Goal: Task Accomplishment & Management: Use online tool/utility

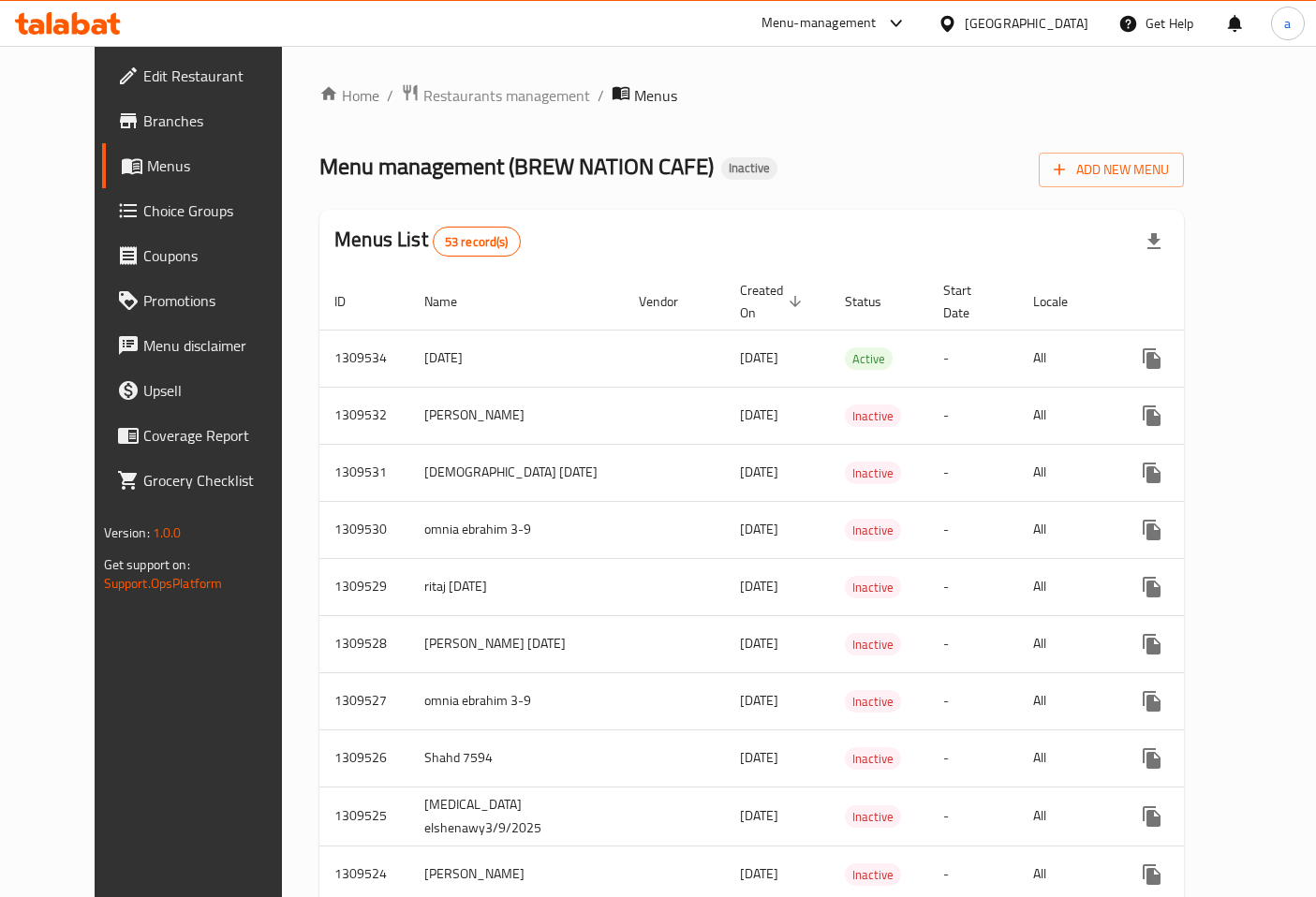
scroll to position [104, 0]
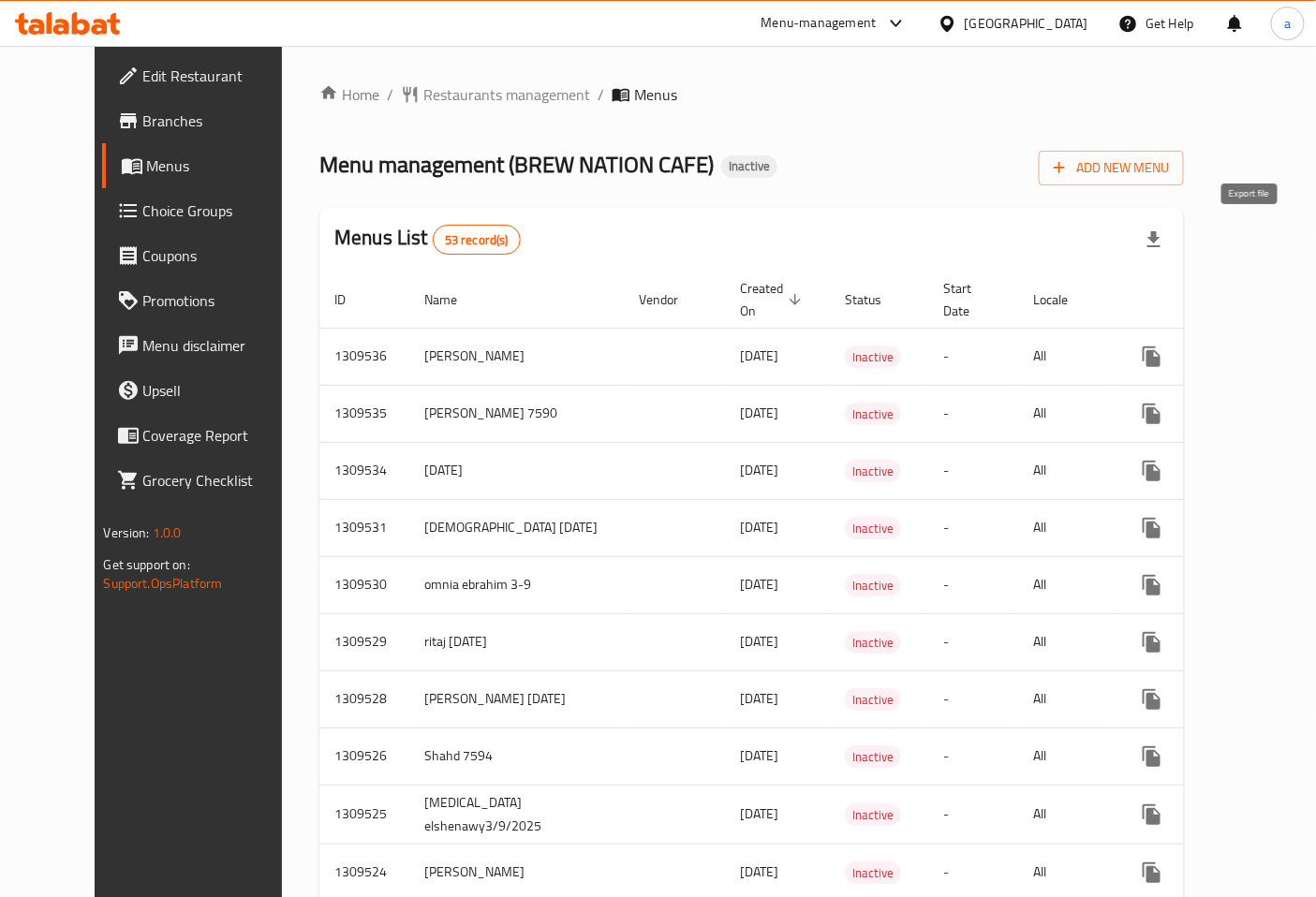
click at [1165, 241] on icon "button" at bounding box center [1154, 240] width 23 height 23
click at [1168, 160] on span "Add New Menu" at bounding box center [1112, 167] width 115 height 24
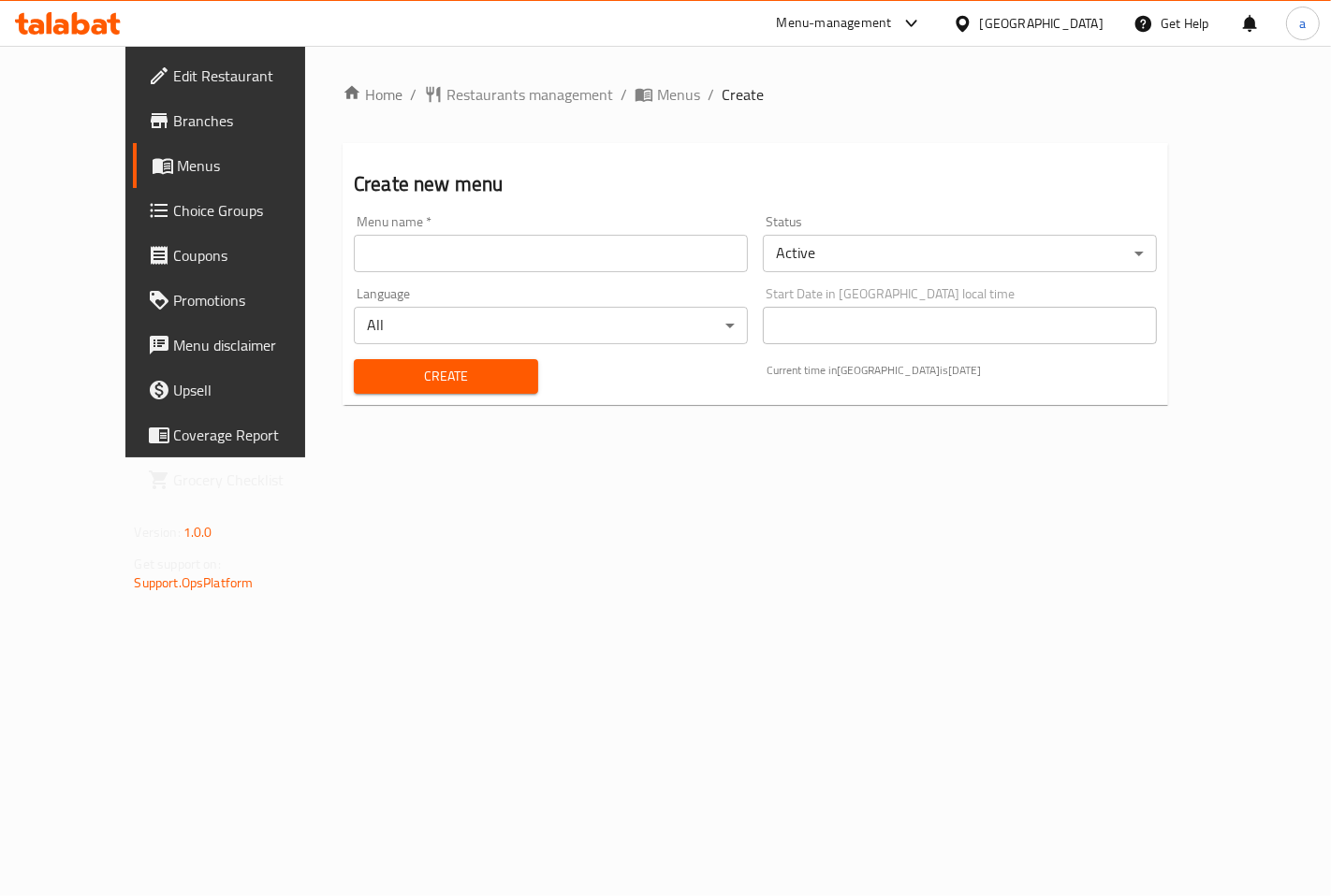
click at [560, 263] on input "text" at bounding box center [550, 253] width 394 height 38
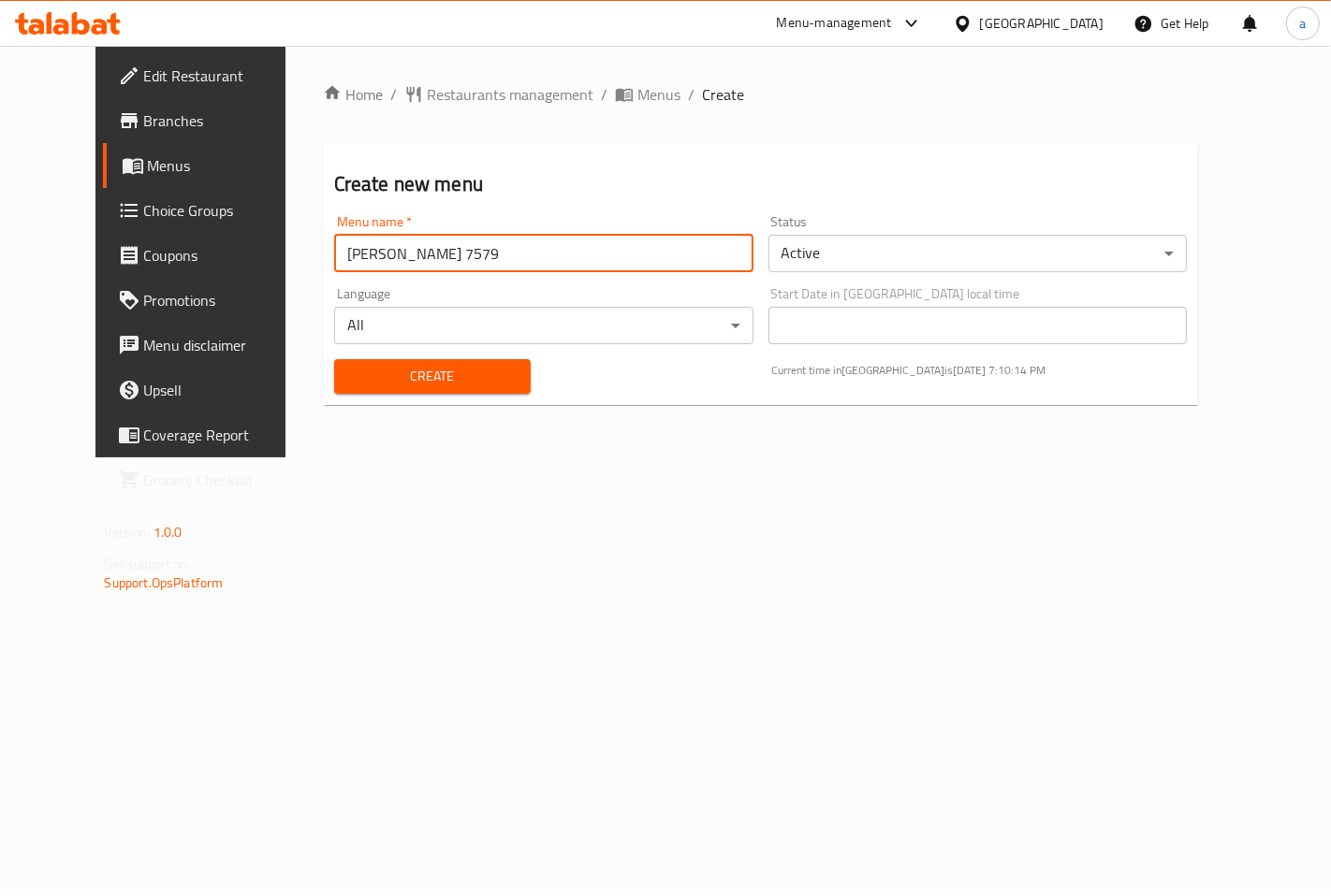
click at [496, 266] on input "[PERSON_NAME] 7579" at bounding box center [543, 253] width 419 height 38
type input "adham ahmed 7579 #2"
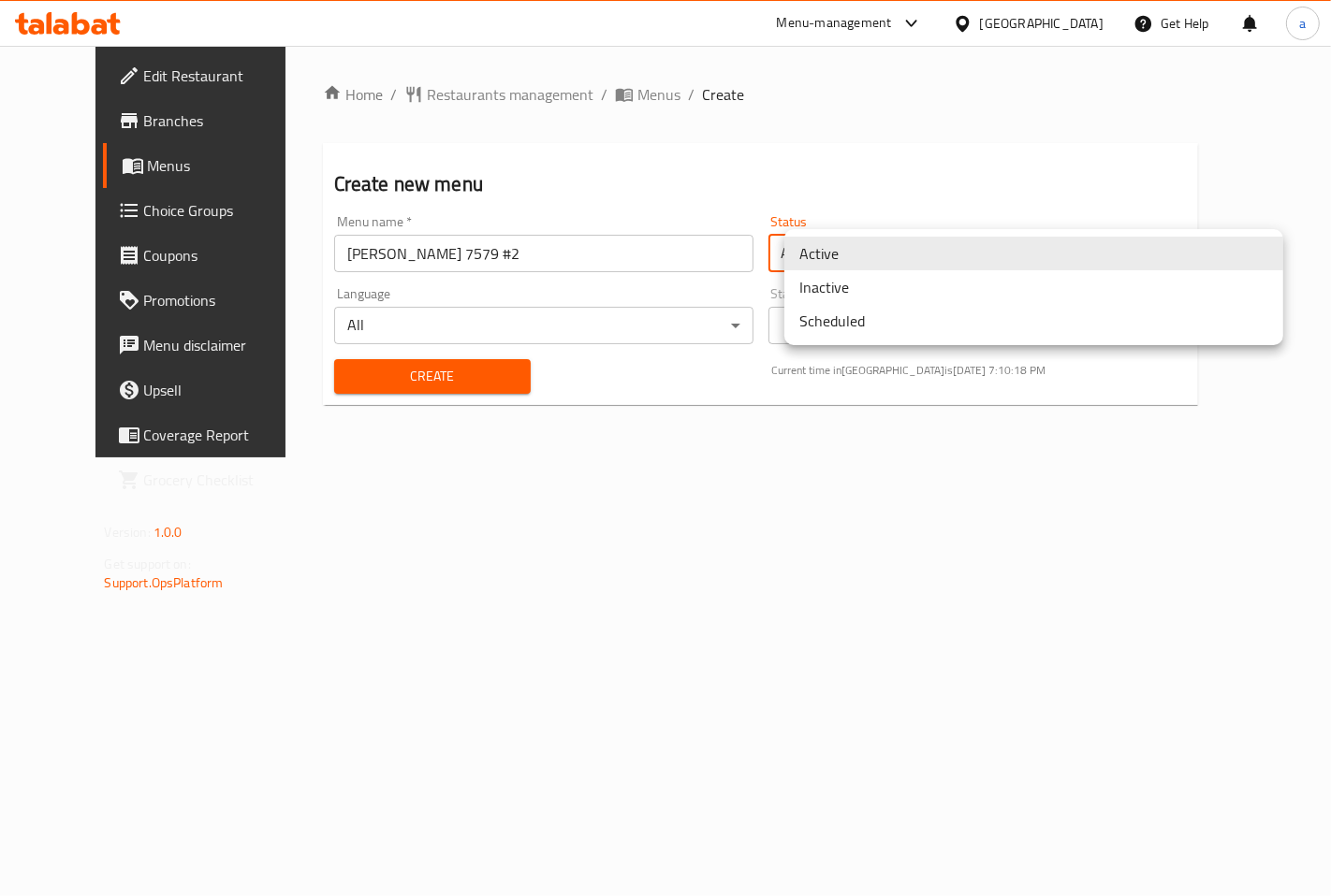
click at [869, 262] on body "​ Menu-management Egypt Get Help a Edit Restaurant Branches Menus Choice Groups…" at bounding box center [666, 472] width 1331 height 851
click at [858, 293] on li "Inactive" at bounding box center [1034, 287] width 499 height 34
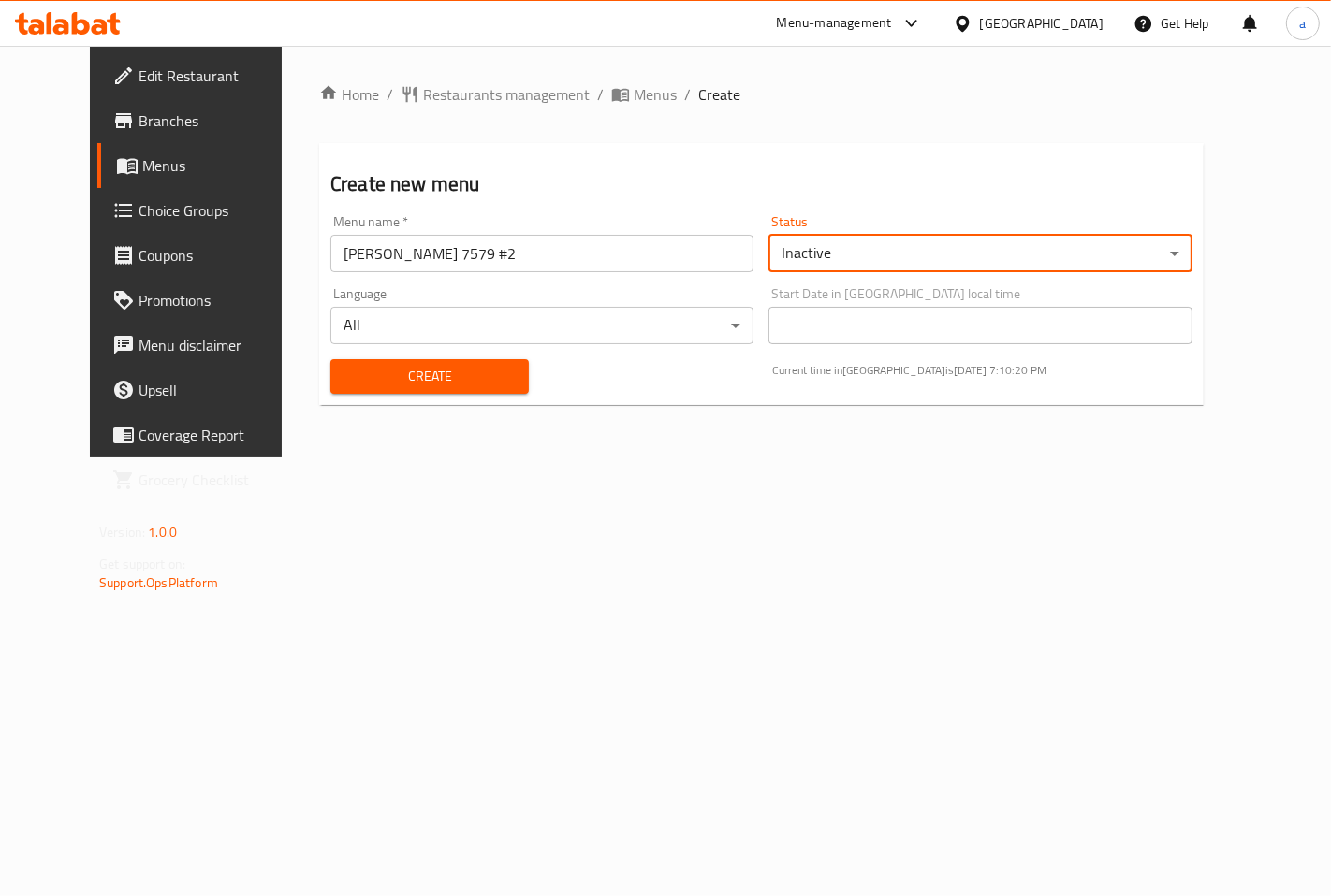
click at [403, 384] on span "Create" at bounding box center [429, 376] width 168 height 24
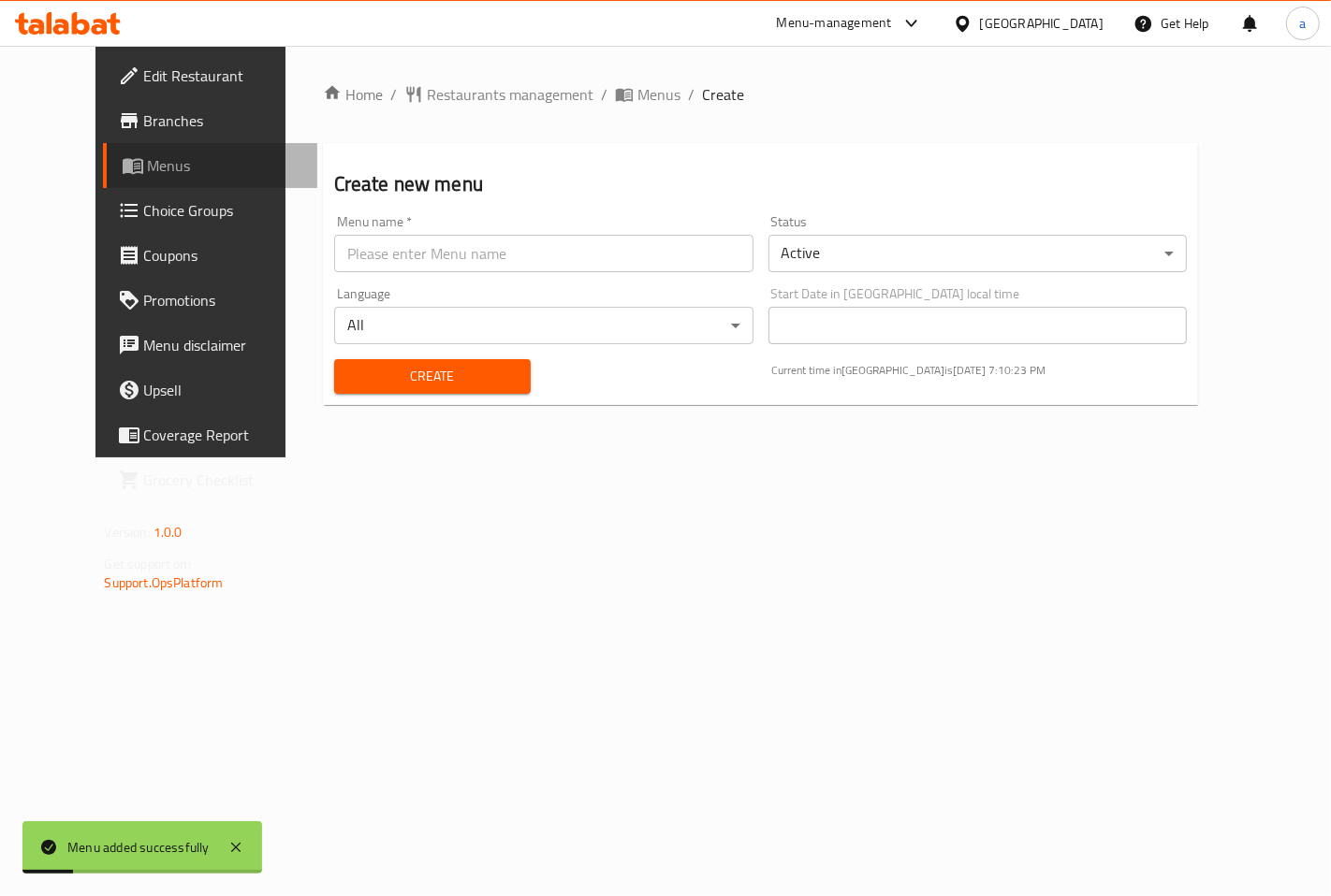
click at [147, 174] on span "Menus" at bounding box center [224, 165] width 154 height 23
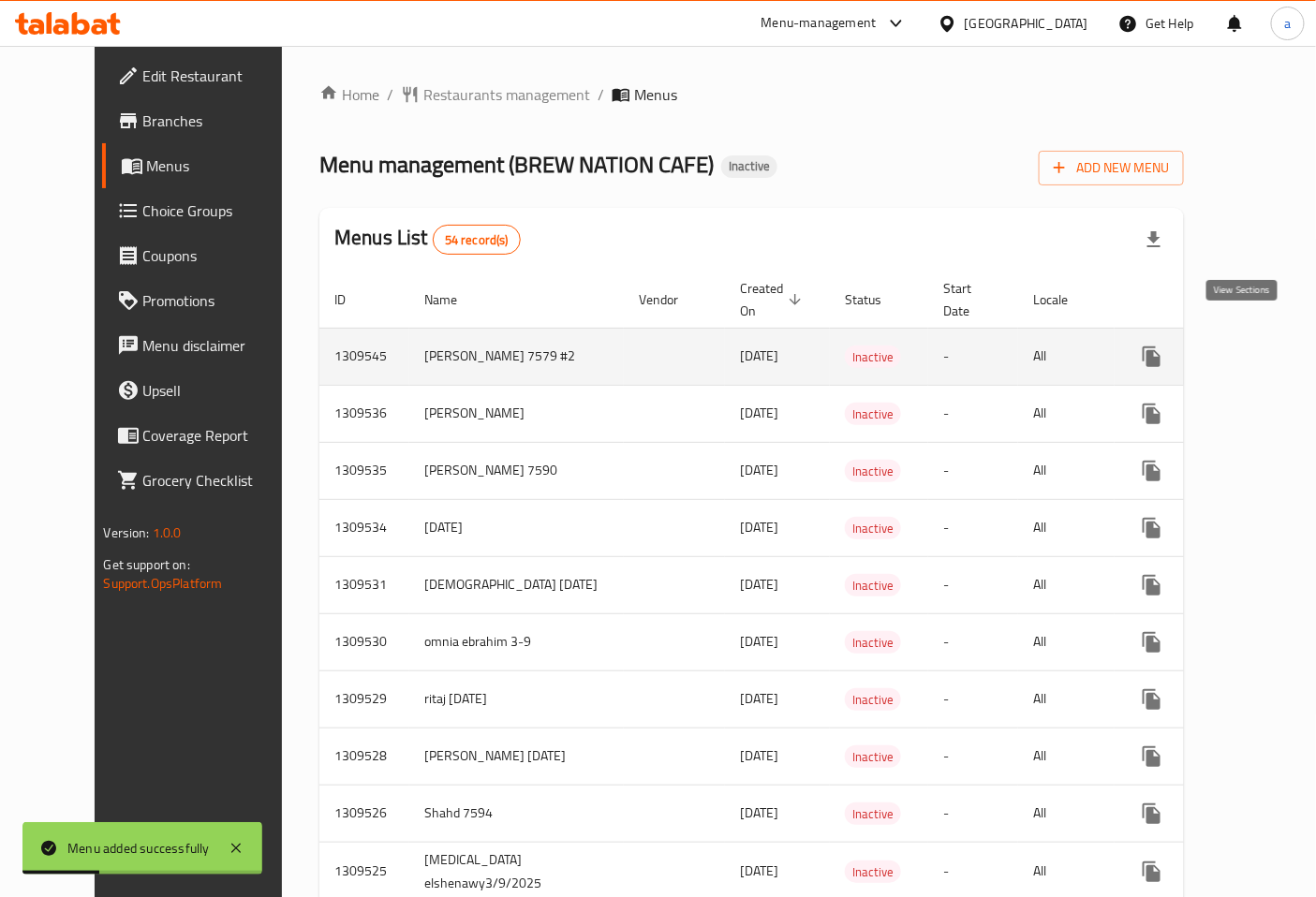
click at [1275, 345] on icon "enhanced table" at bounding box center [1287, 357] width 23 height 23
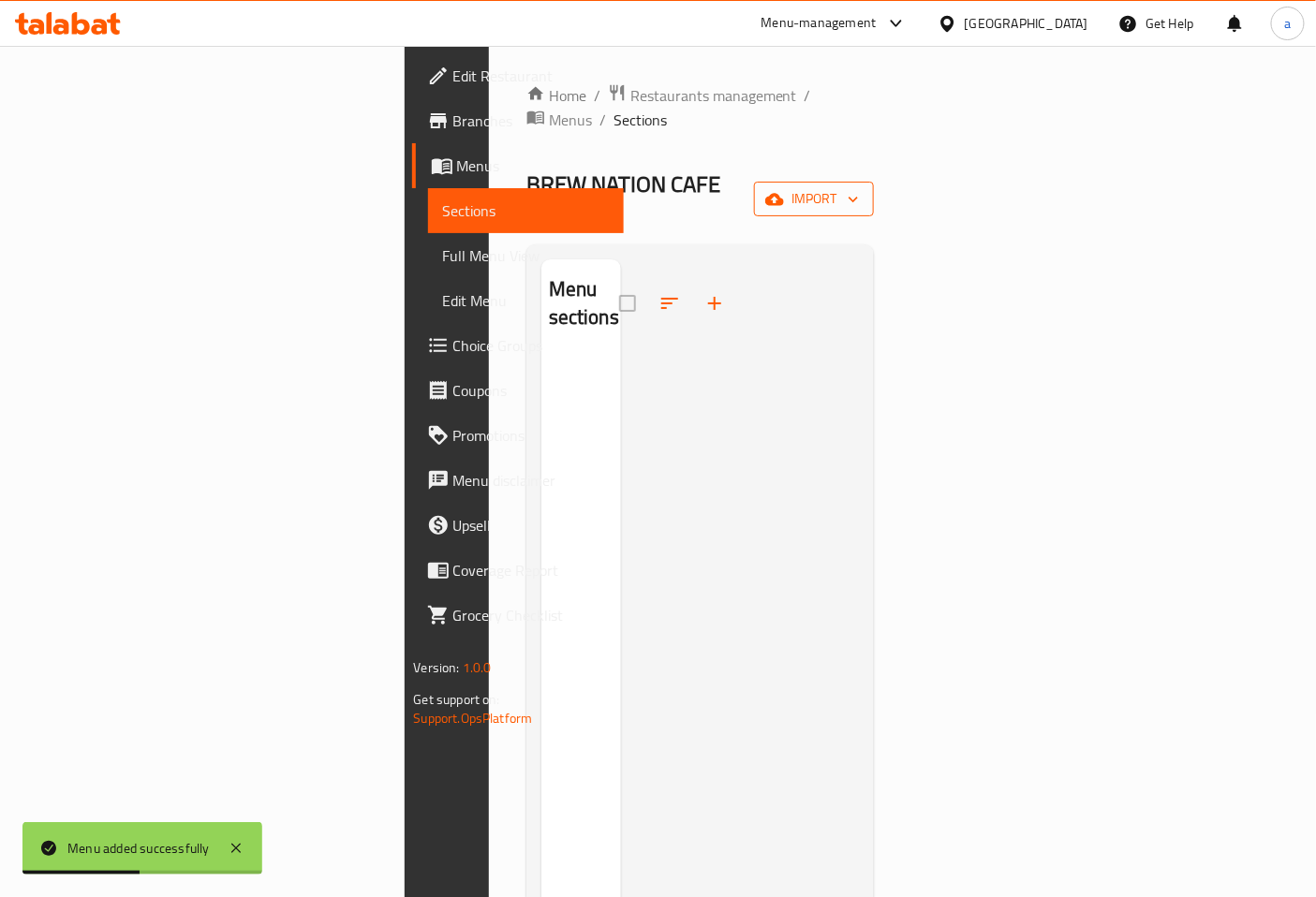
click at [859, 187] on span "import" at bounding box center [814, 199] width 90 height 24
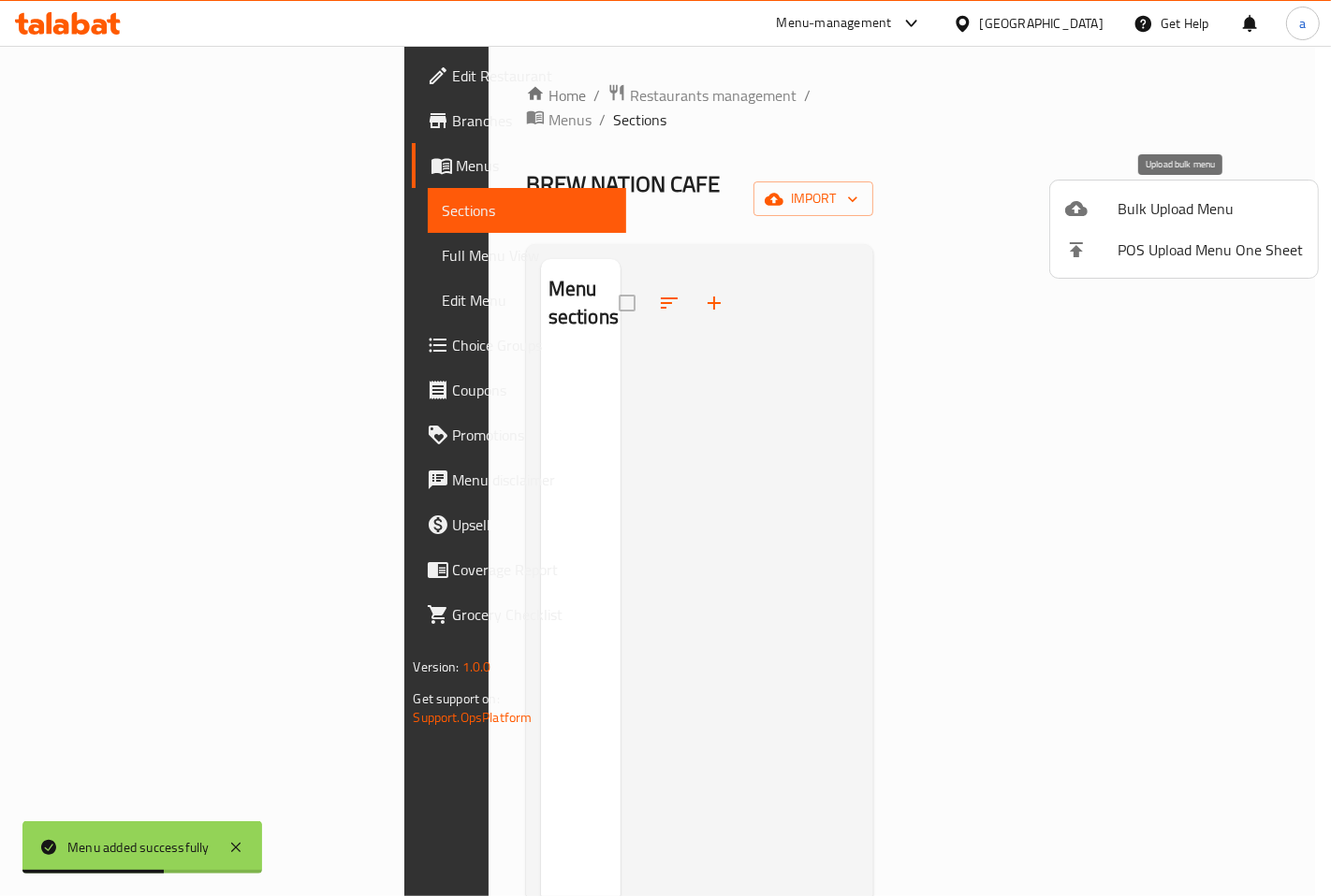
click at [1163, 215] on span "Bulk Upload Menu" at bounding box center [1210, 209] width 185 height 23
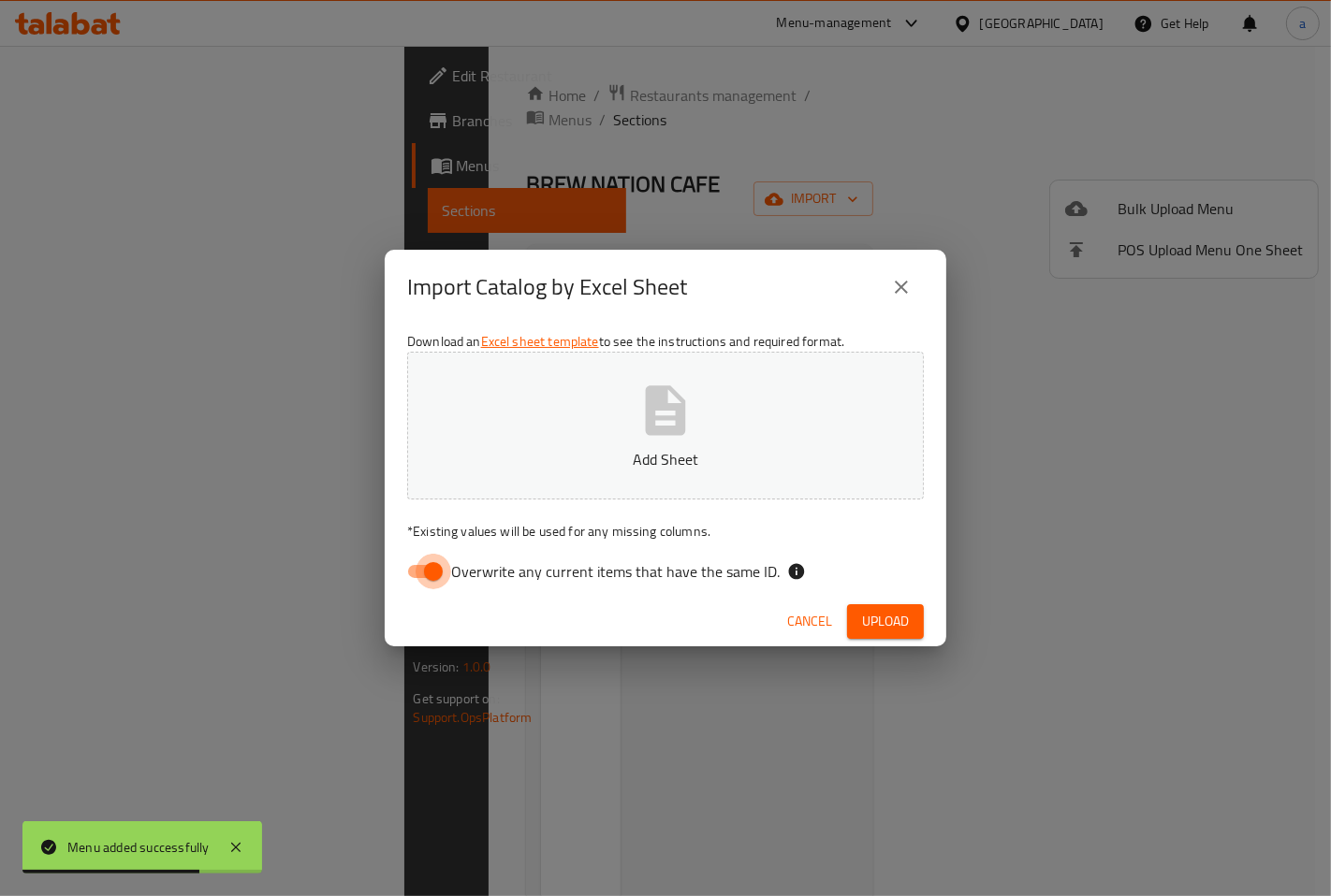
click at [426, 562] on input "Overwrite any current items that have the same ID." at bounding box center [433, 572] width 107 height 36
checkbox input "false"
click at [622, 439] on button "Add Sheet" at bounding box center [666, 425] width 516 height 147
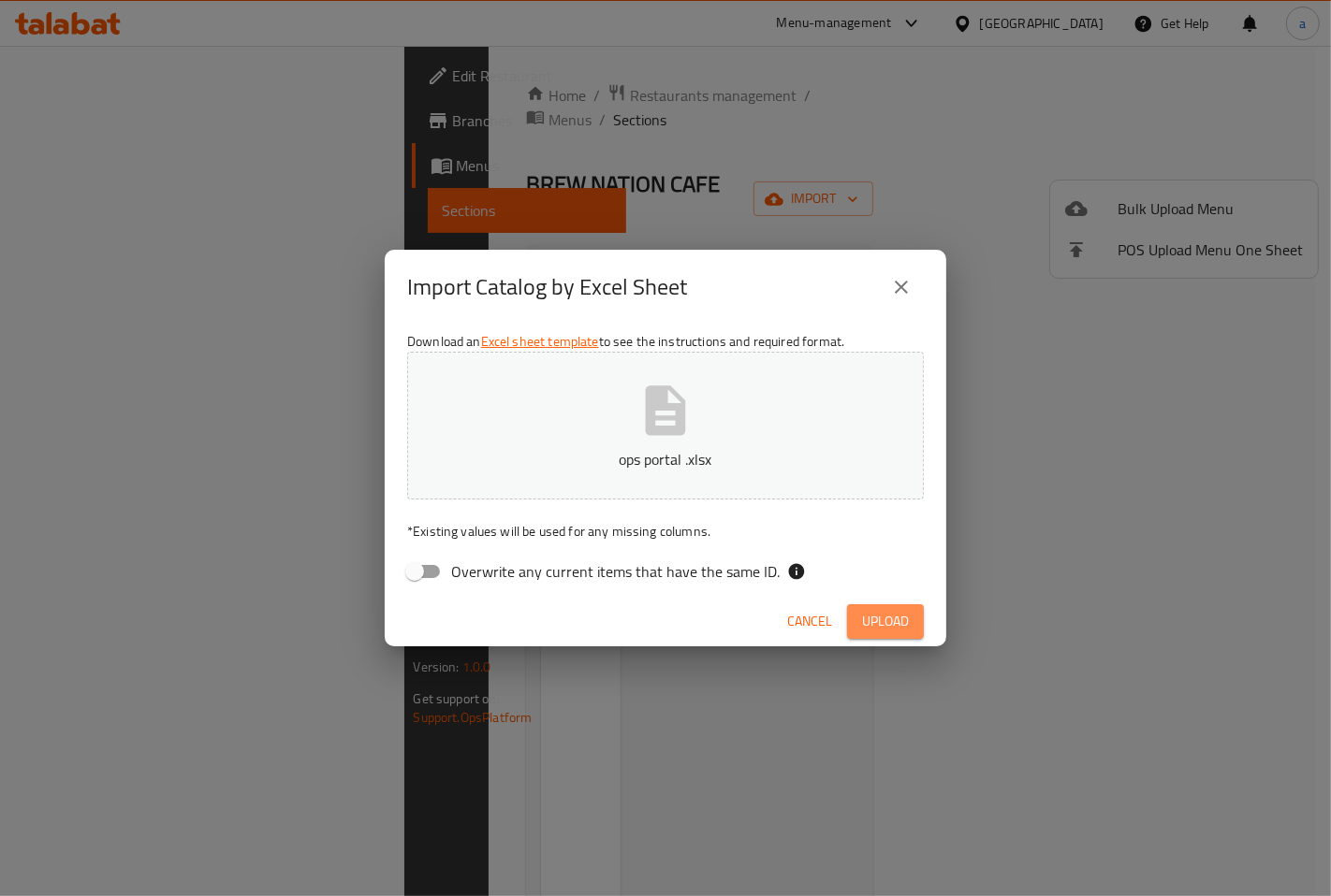
click at [898, 611] on span "Upload" at bounding box center [885, 621] width 46 height 24
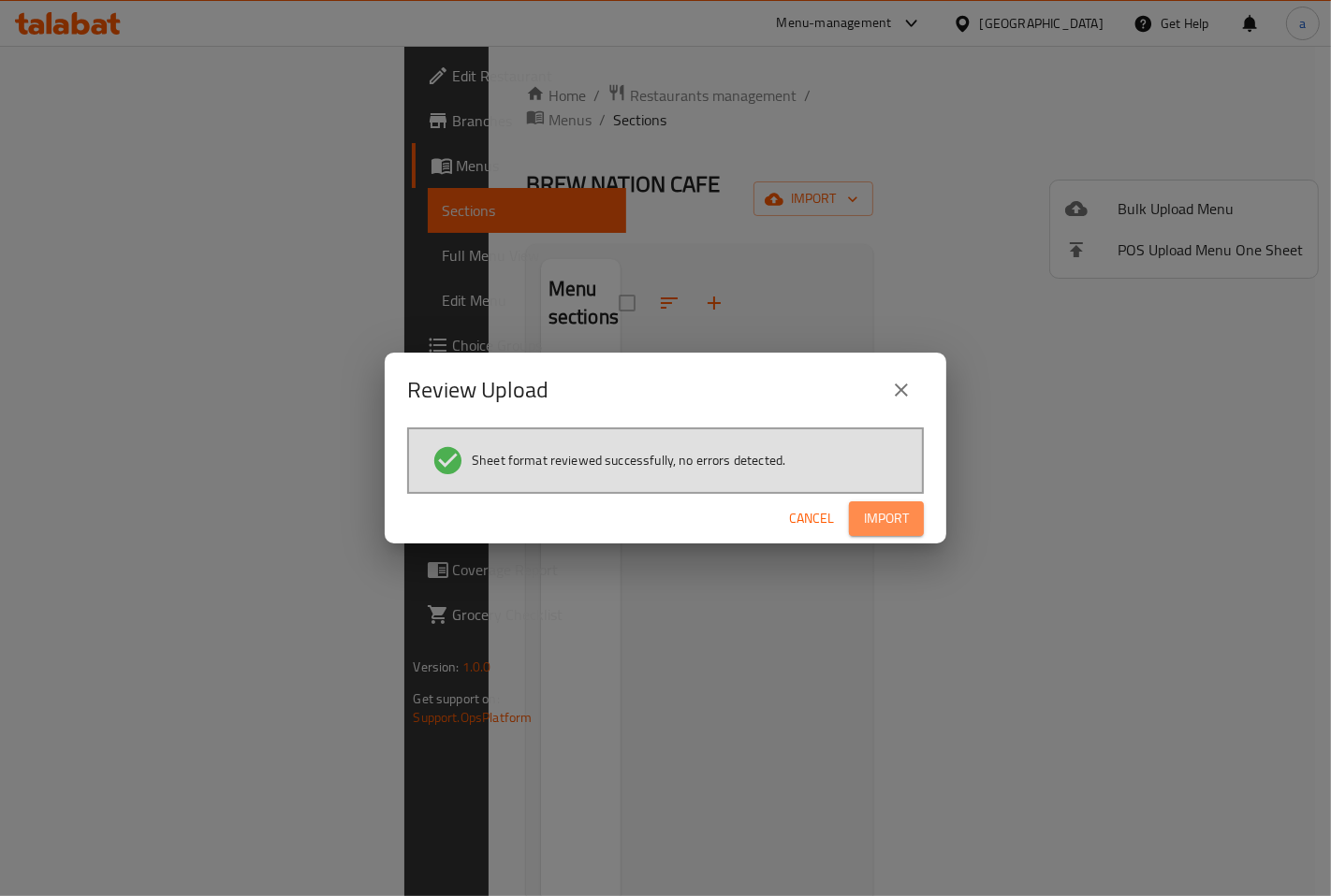
click at [899, 526] on span "Import" at bounding box center [887, 519] width 45 height 24
